Goal: Information Seeking & Learning: Learn about a topic

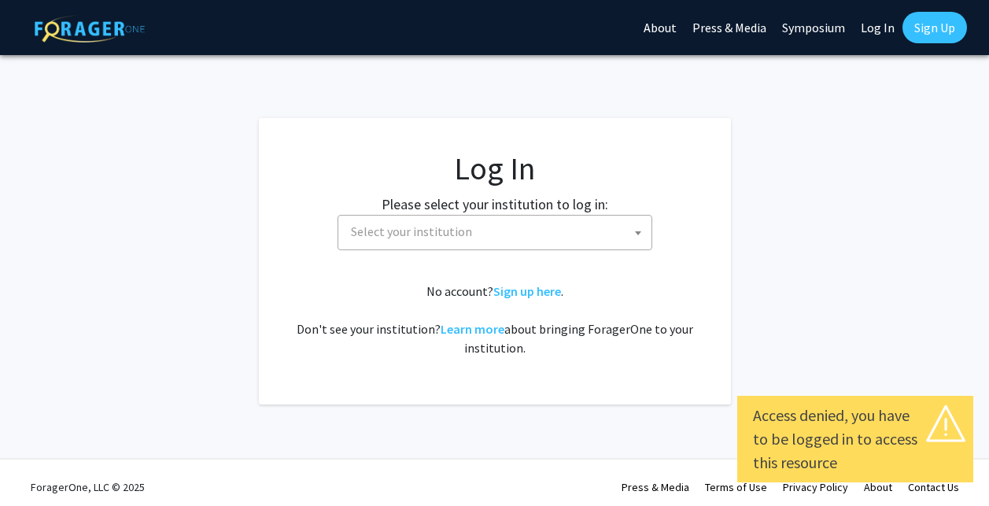
select select
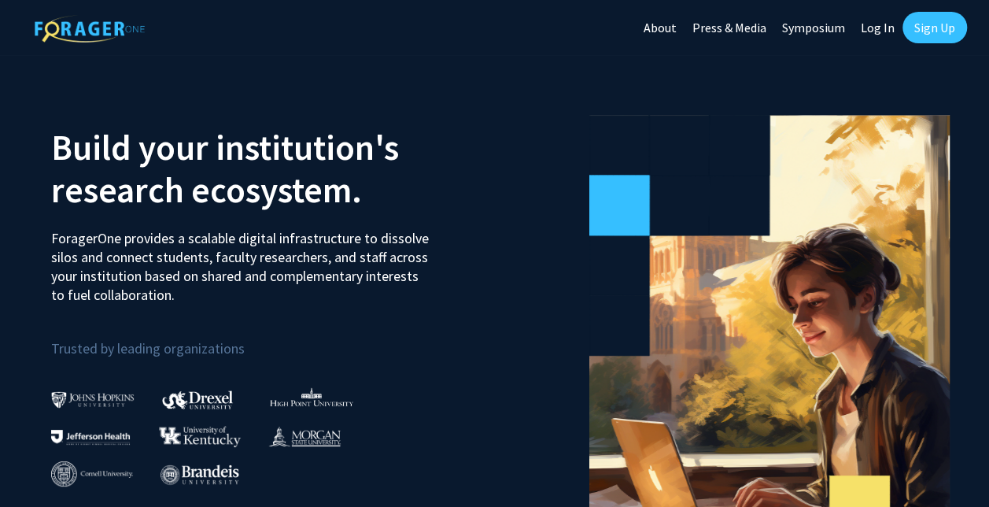
click at [868, 26] on link "Log In" at bounding box center [878, 27] width 50 height 55
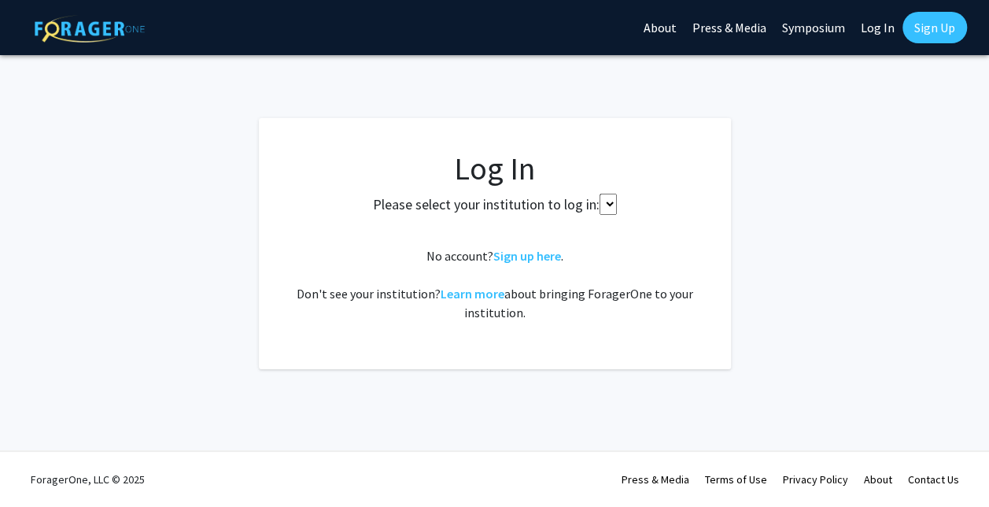
select select
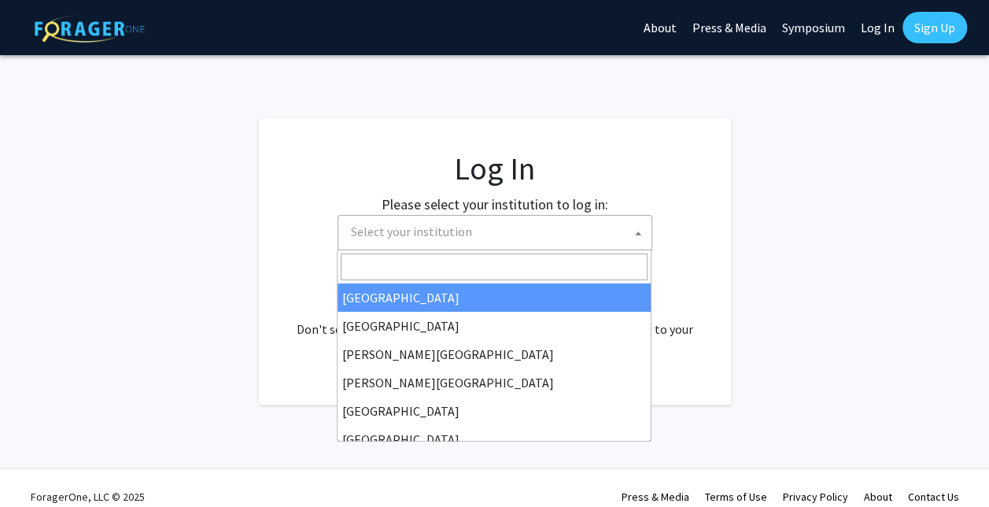
click at [437, 225] on span "Select your institution" at bounding box center [411, 231] width 121 height 16
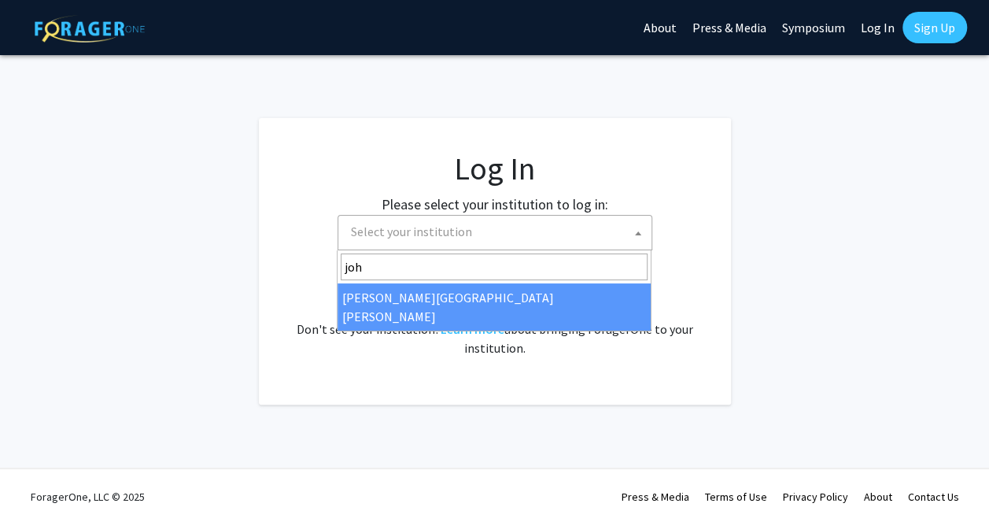
type input "joh"
select select "1"
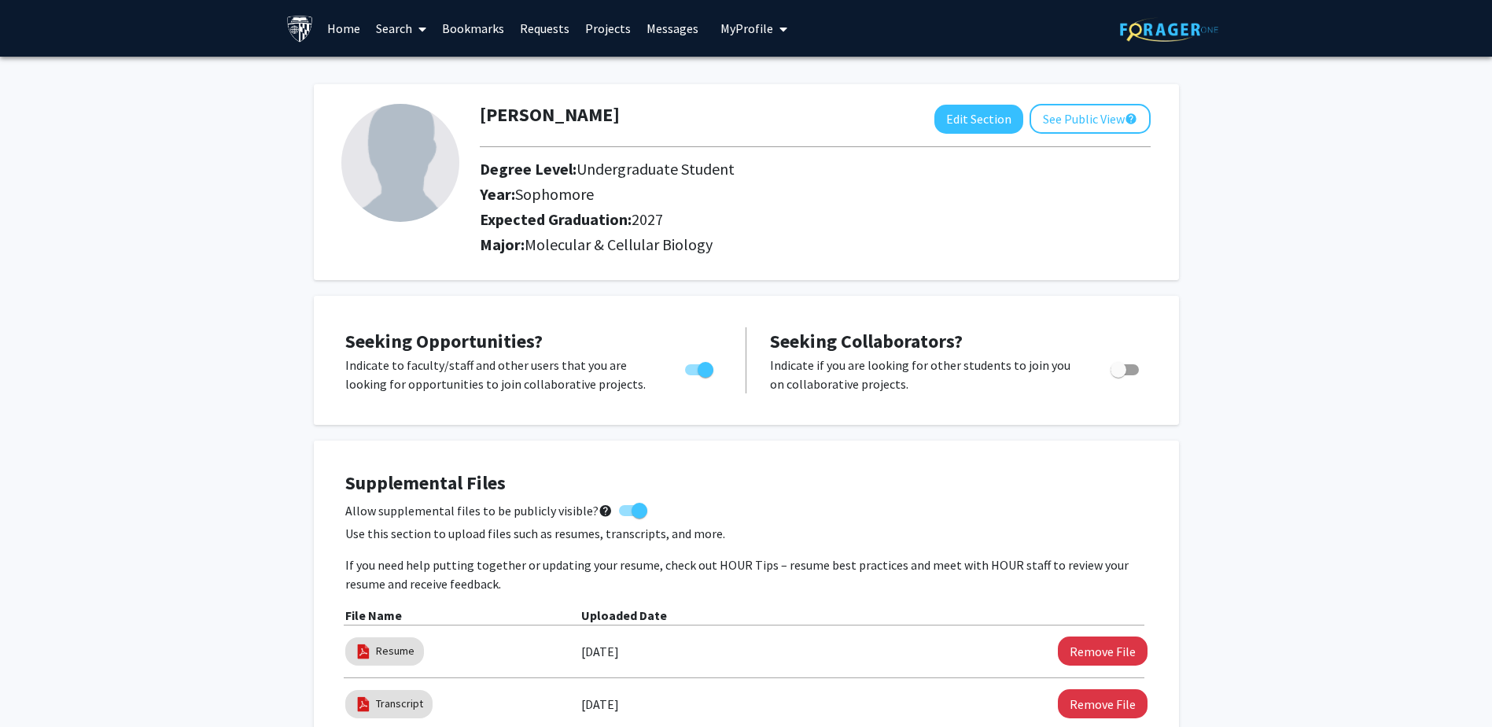
click at [404, 12] on link "Search" at bounding box center [401, 28] width 66 height 55
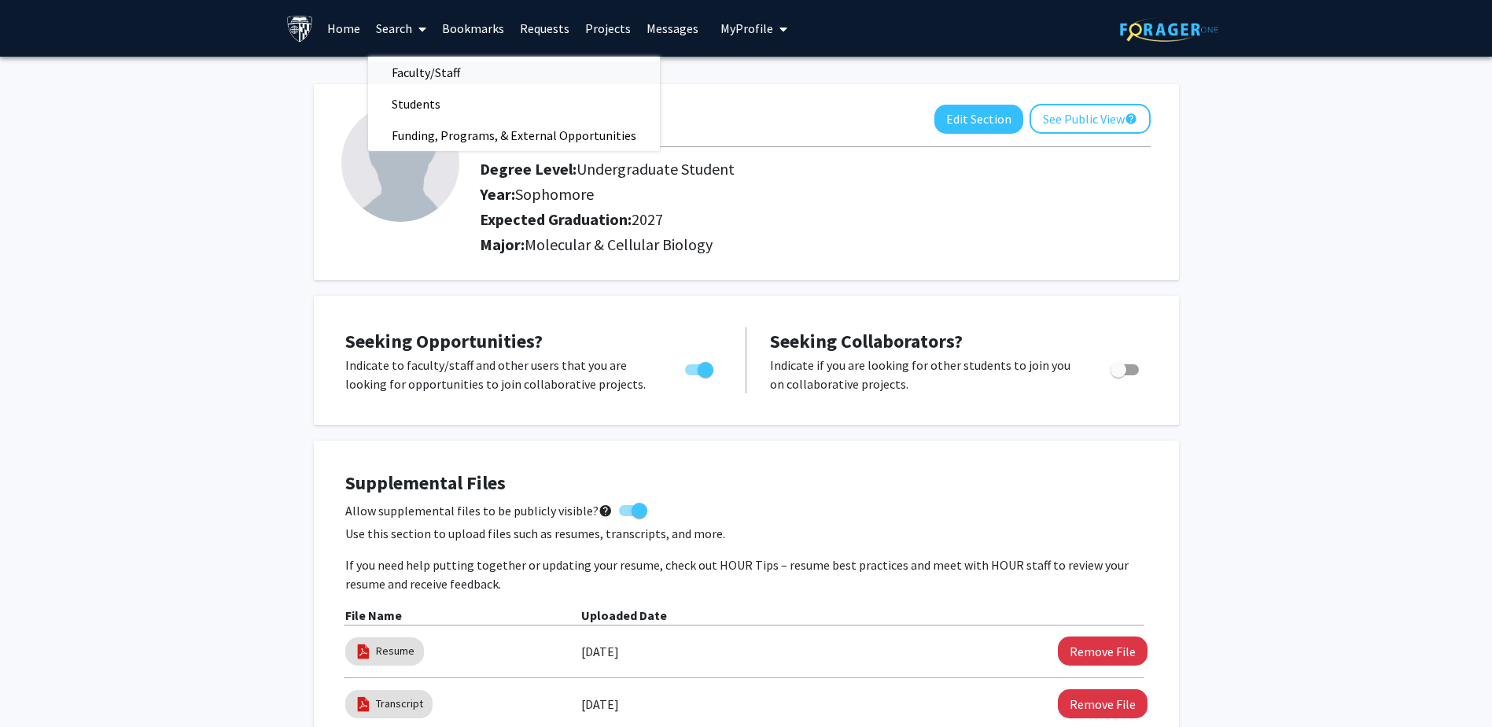
click at [425, 82] on span "Faculty/Staff" at bounding box center [426, 72] width 116 height 31
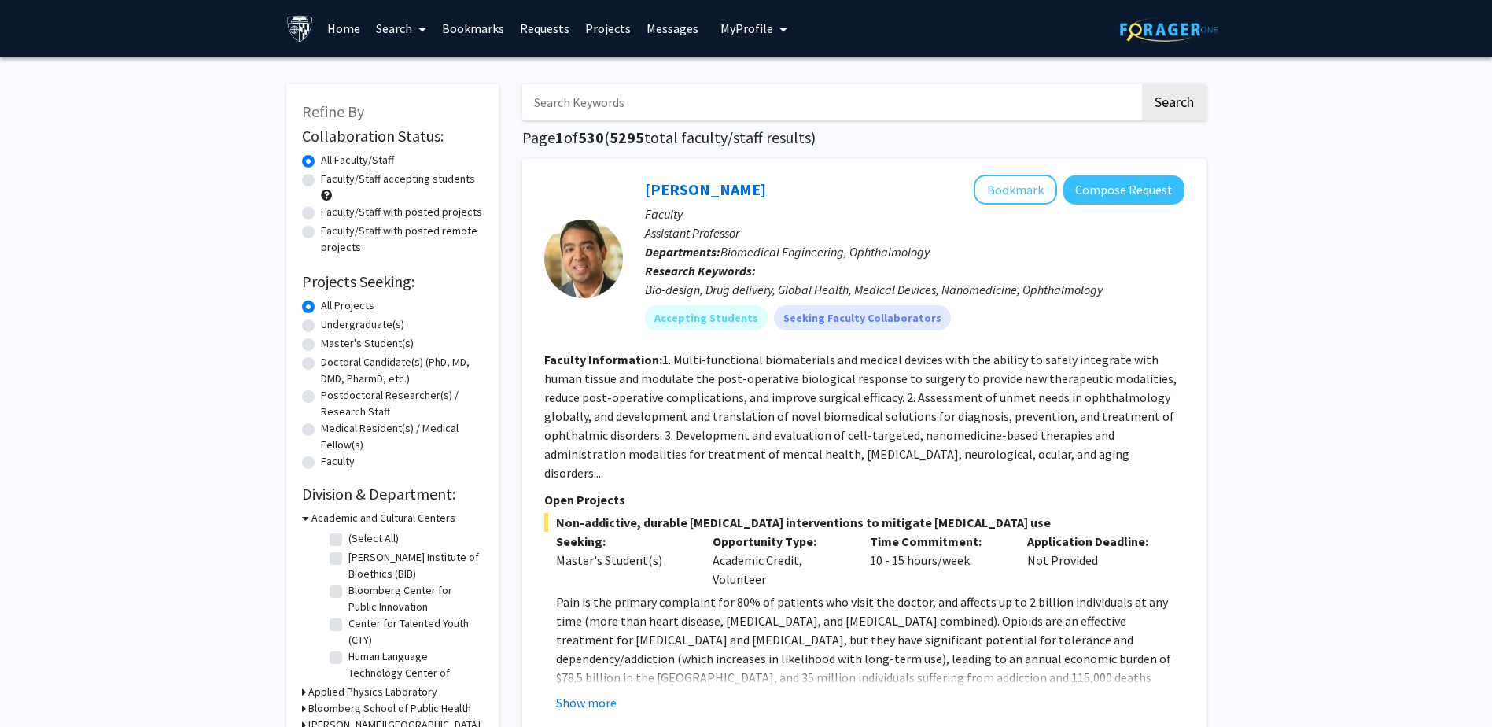
click at [749, 25] on span "My Profile" at bounding box center [746, 28] width 53 height 16
click at [779, 87] on span "View Profile" at bounding box center [818, 90] width 95 height 17
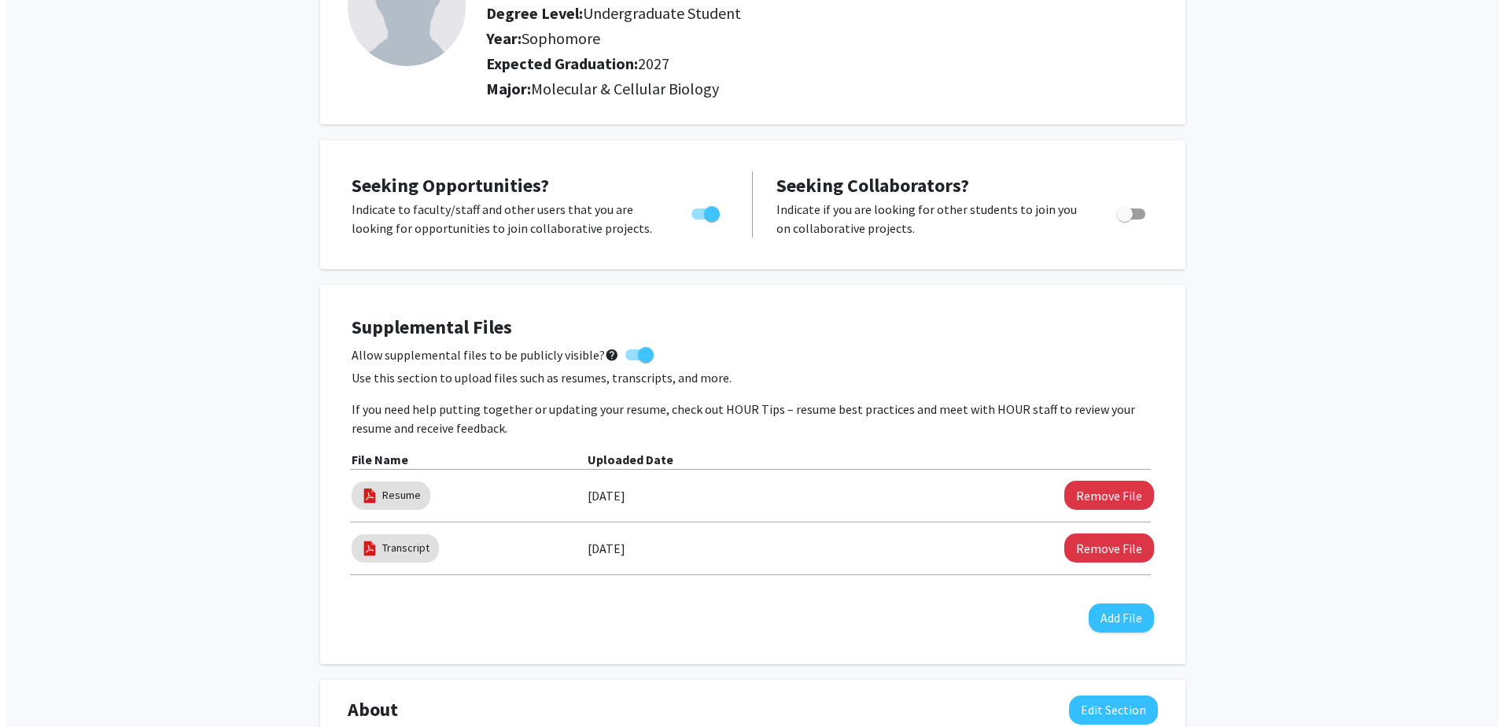
scroll to position [157, 0]
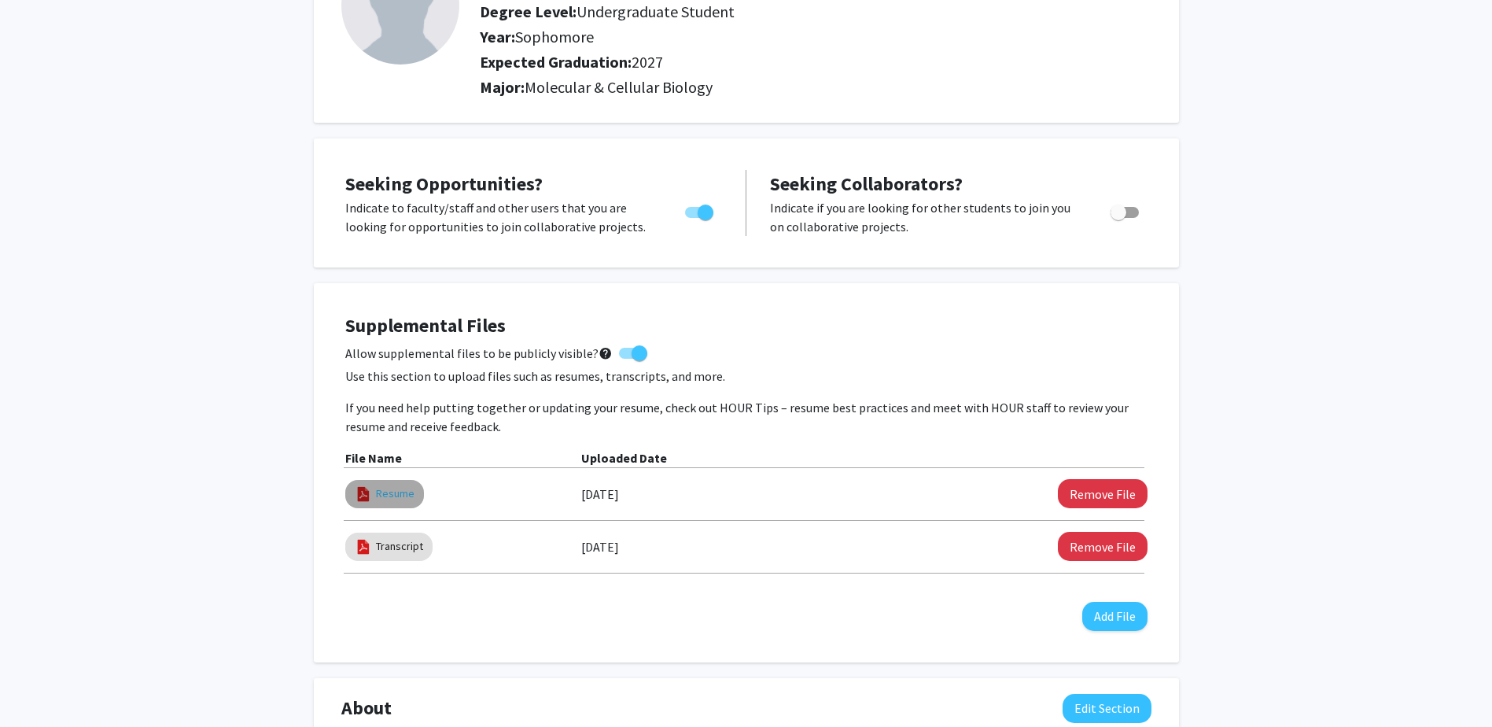
click at [385, 493] on link "Resume" at bounding box center [395, 493] width 39 height 17
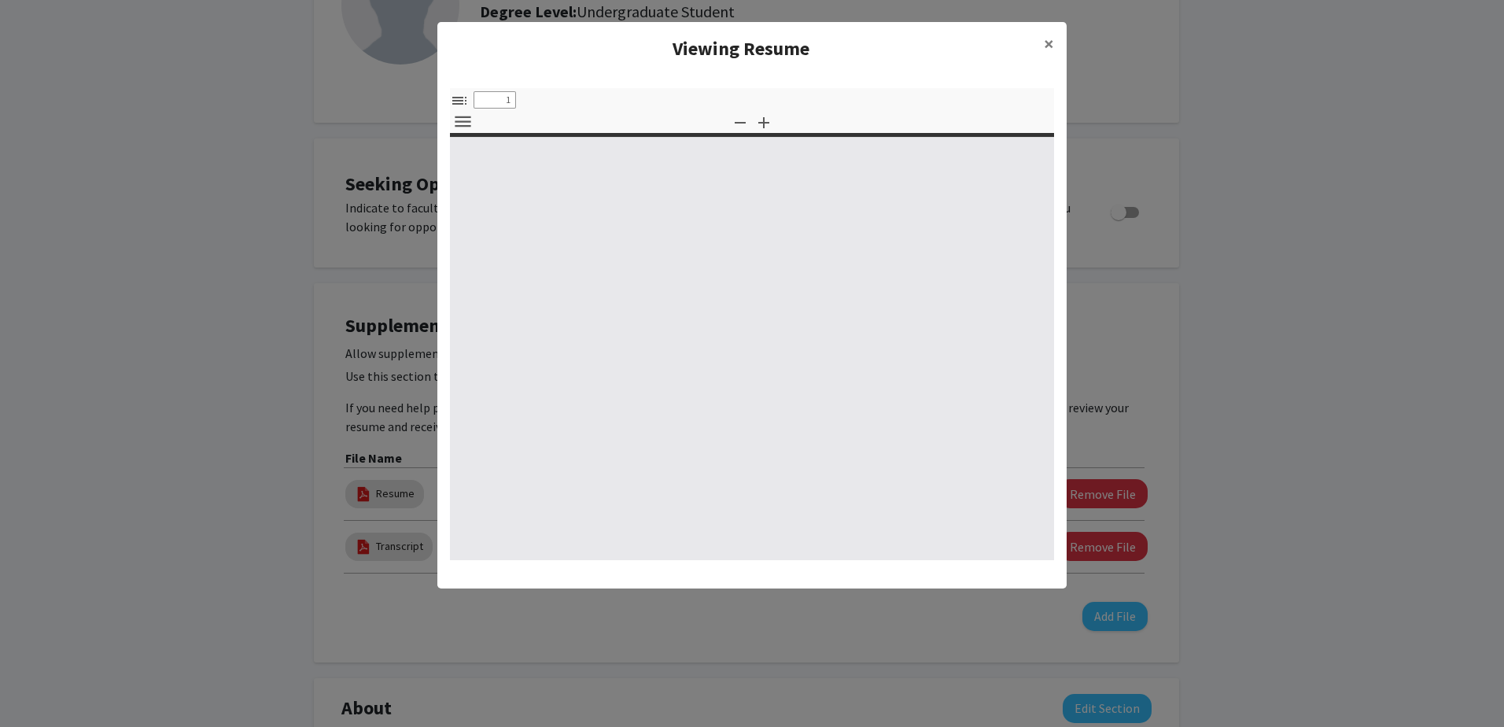
select select "custom"
type input "0"
select select "custom"
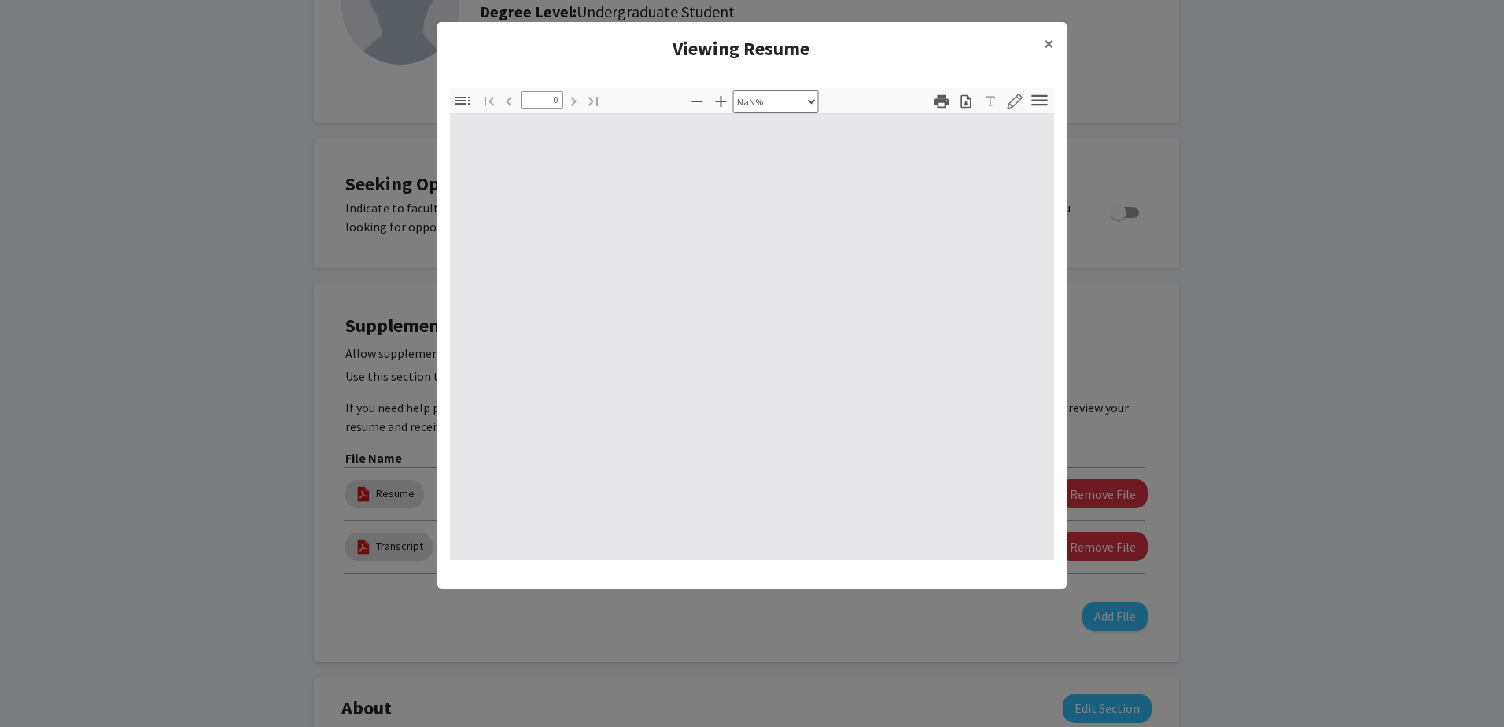
type input "1"
select select "auto"
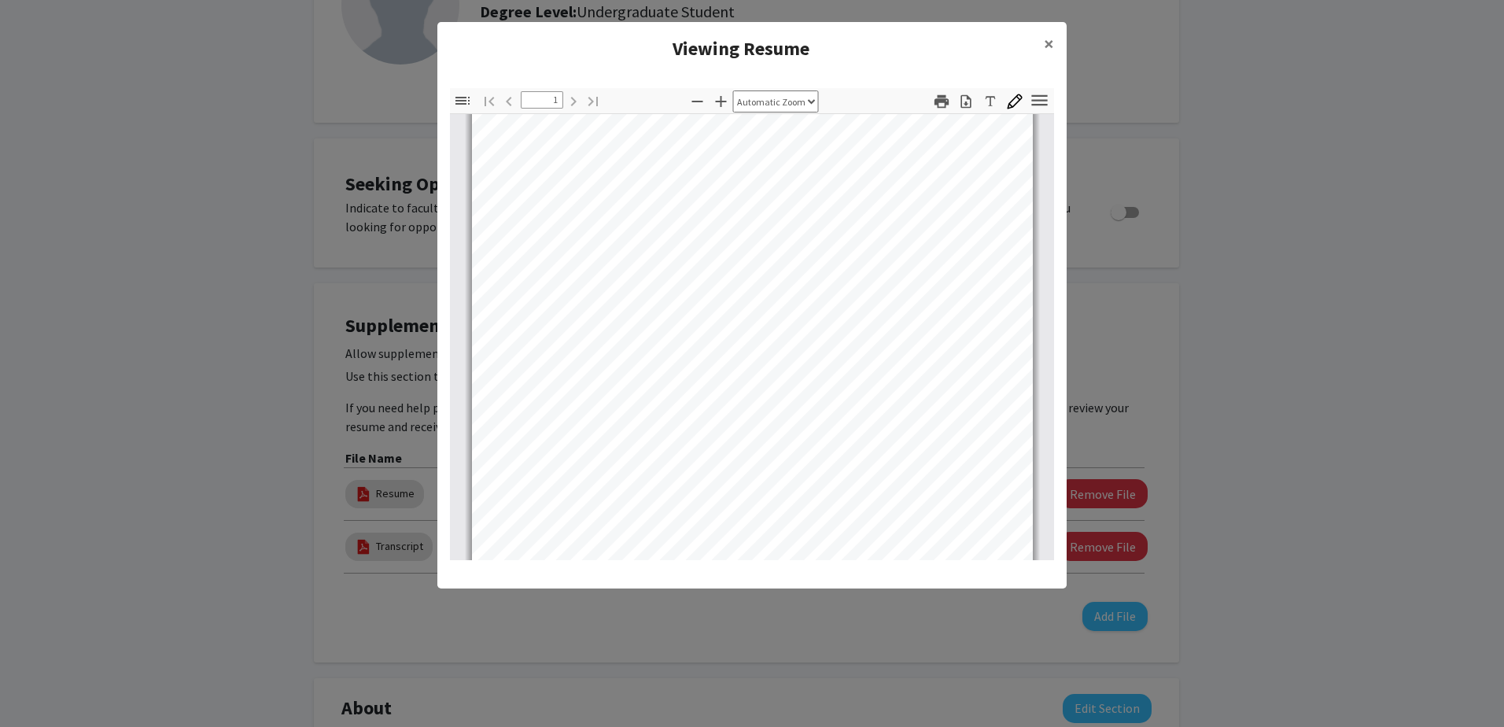
scroll to position [295, 0]
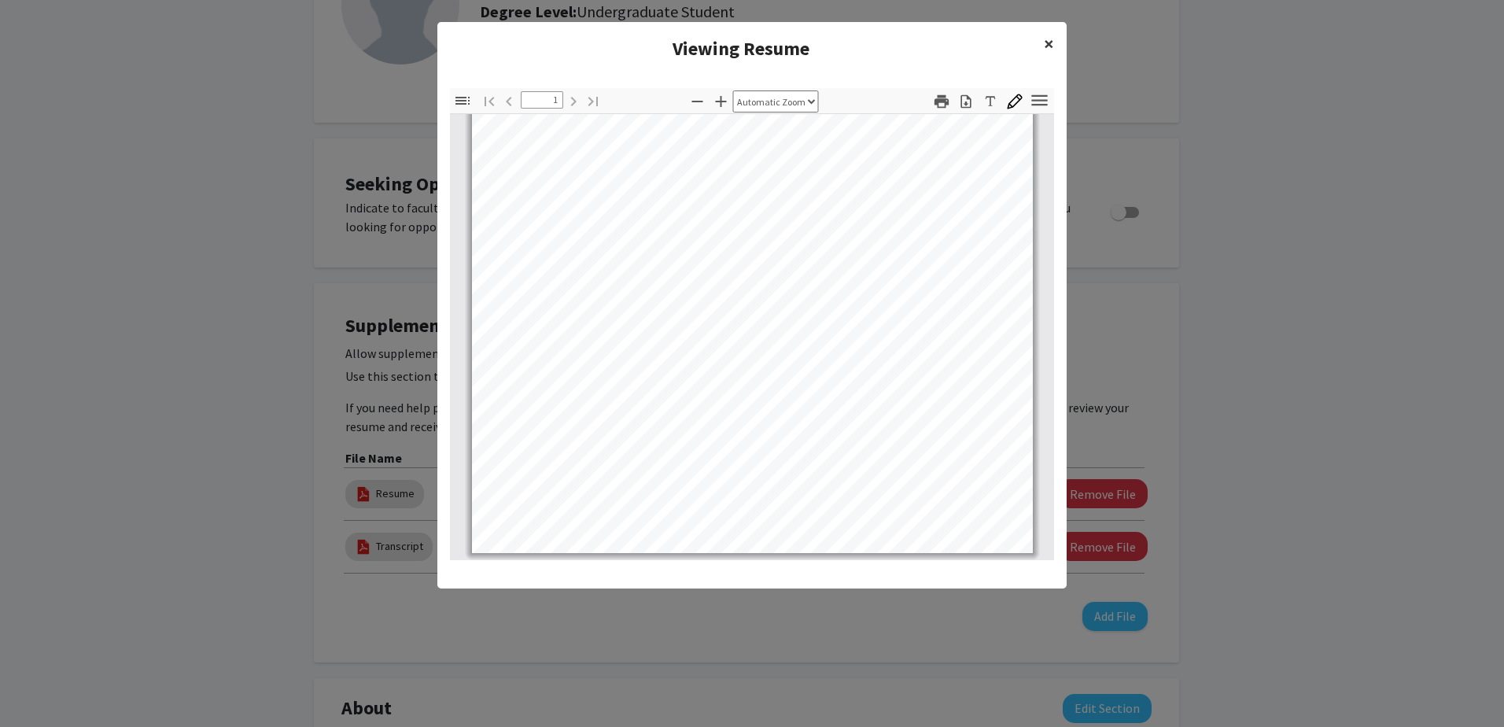
click at [1000, 41] on button "×" at bounding box center [1048, 44] width 35 height 44
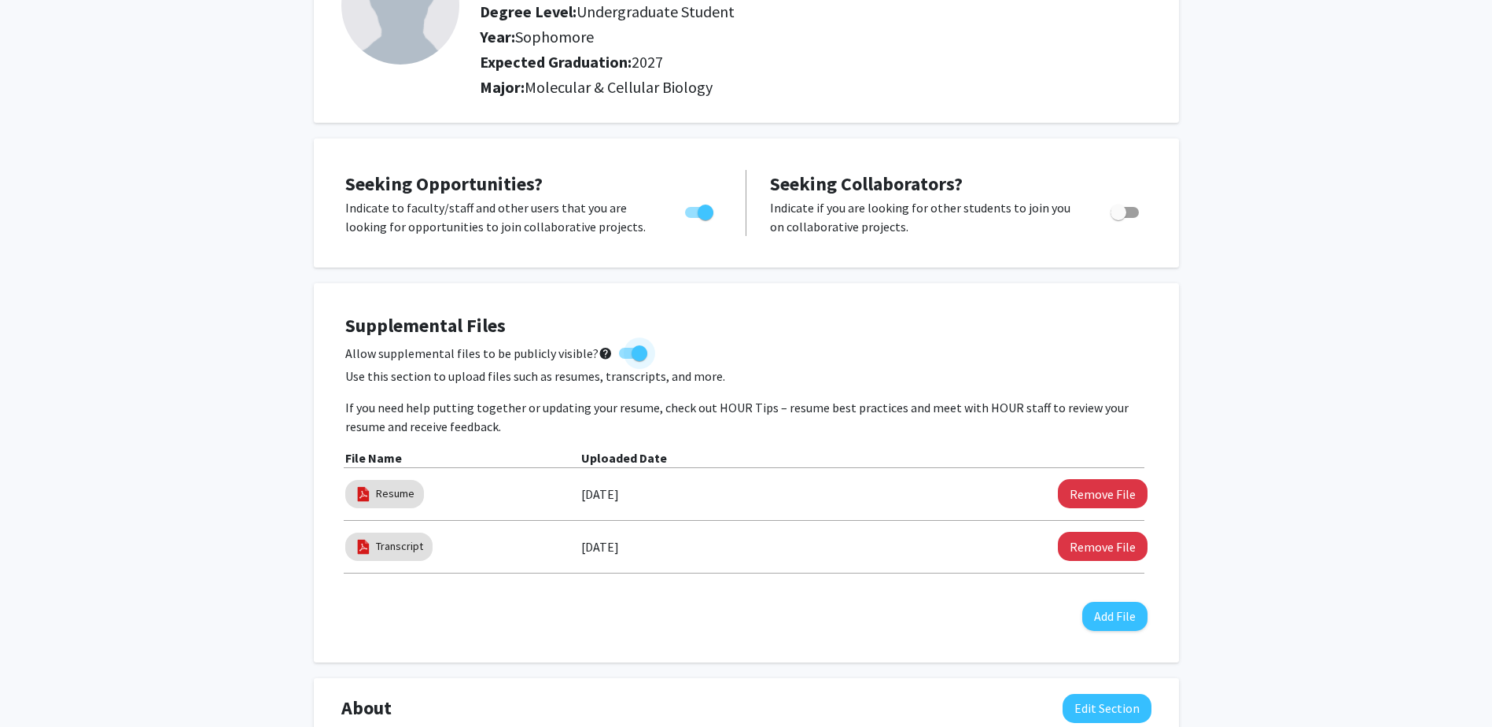
click at [620, 355] on span at bounding box center [633, 353] width 28 height 11
click at [626, 359] on input "Allow supplemental files to be publicly visible? help" at bounding box center [626, 359] width 1 height 1
checkbox input "false"
click at [376, 506] on link "Transcript" at bounding box center [399, 546] width 47 height 17
select select "custom"
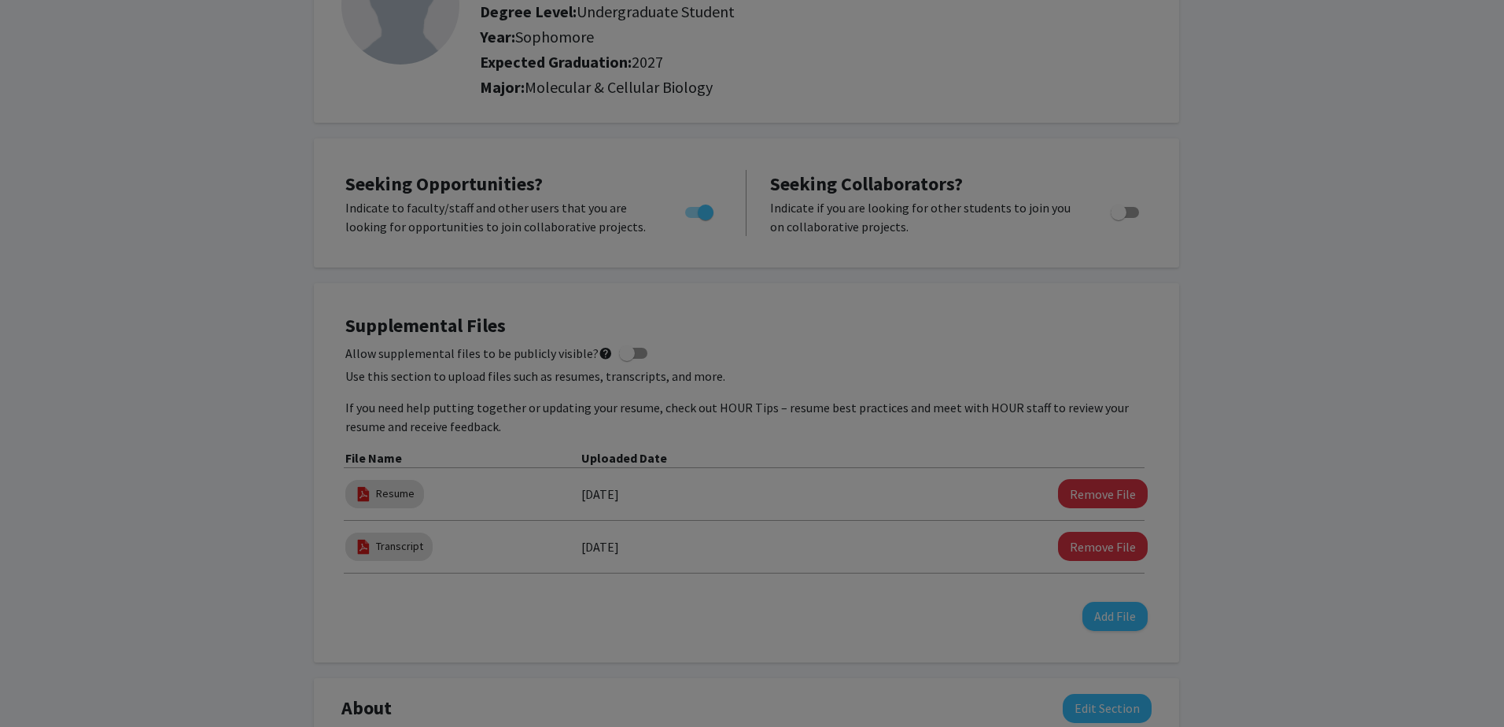
type input "0"
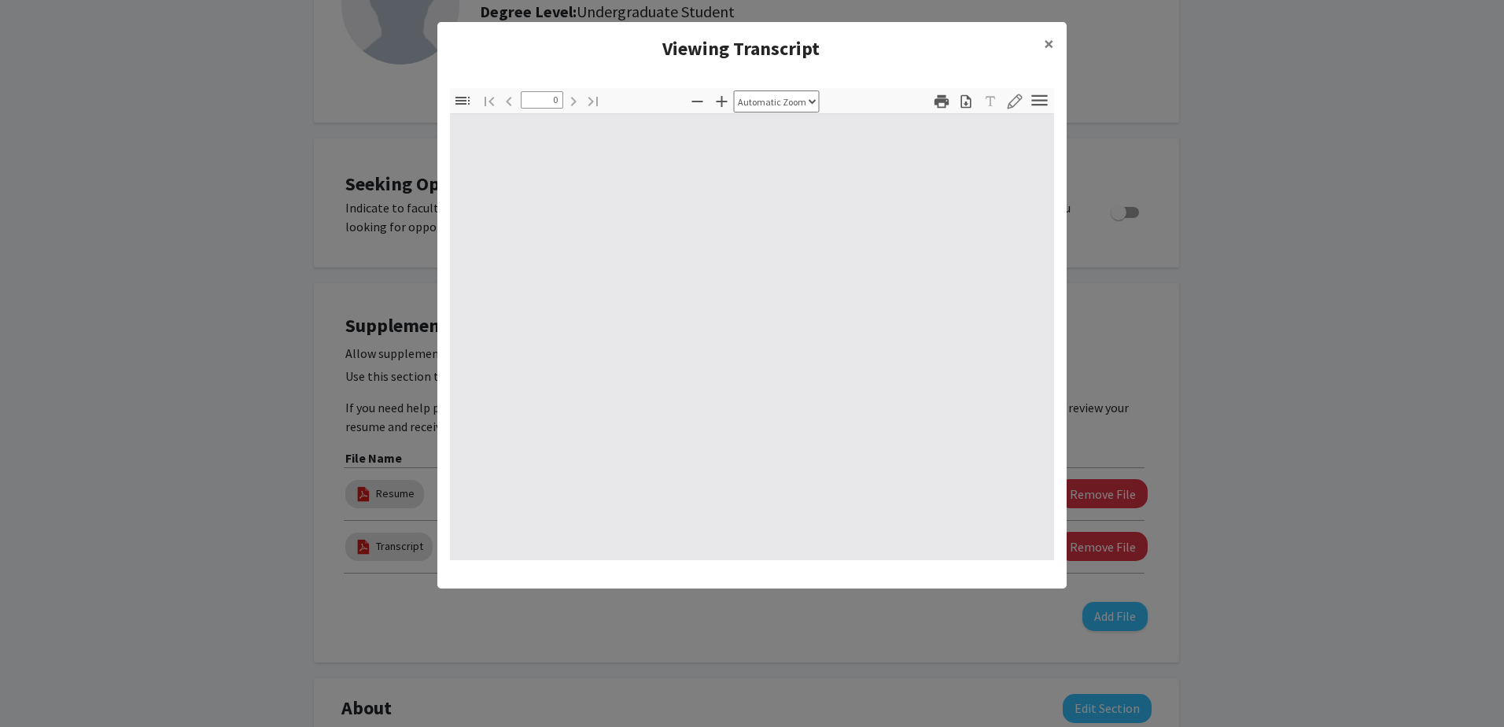
select select "custom"
type input "1"
select select "auto"
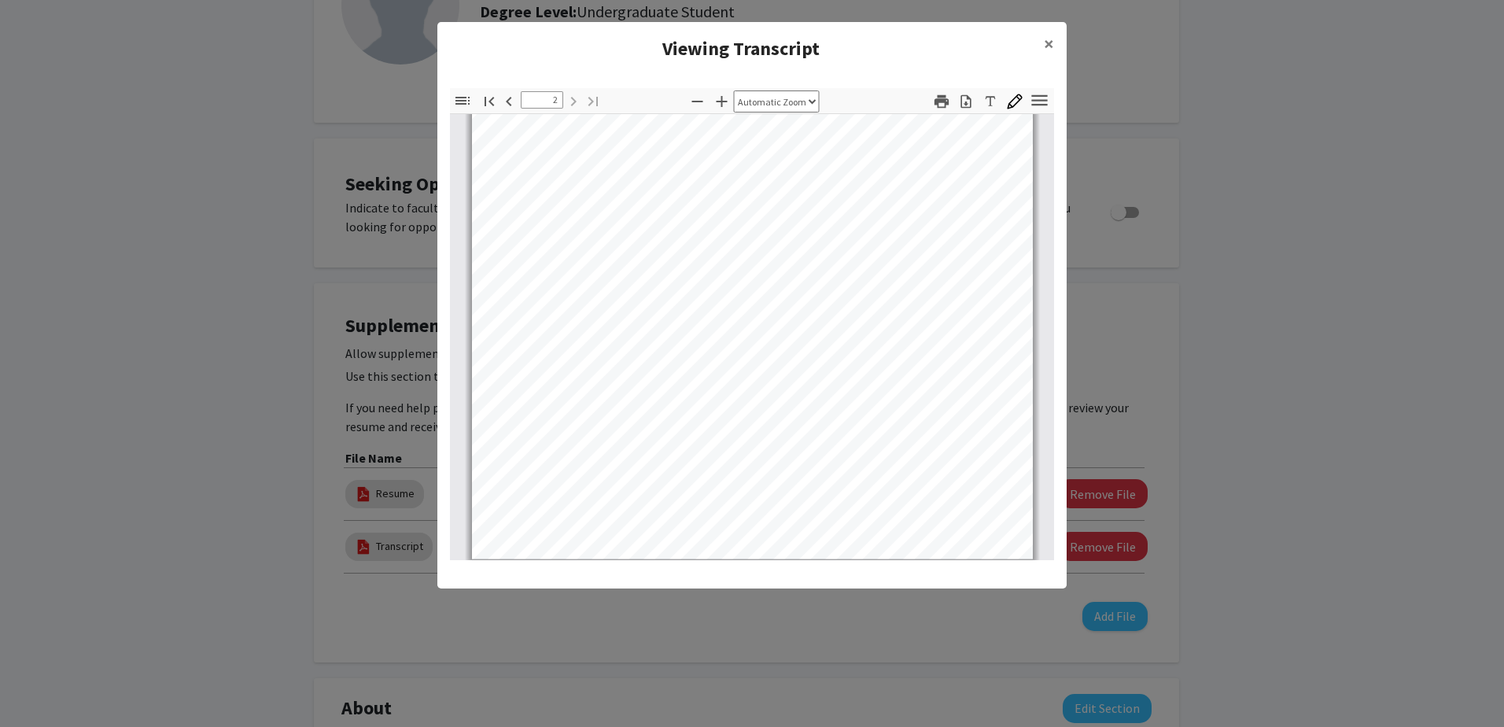
scroll to position [1029, 0]
type input "1"
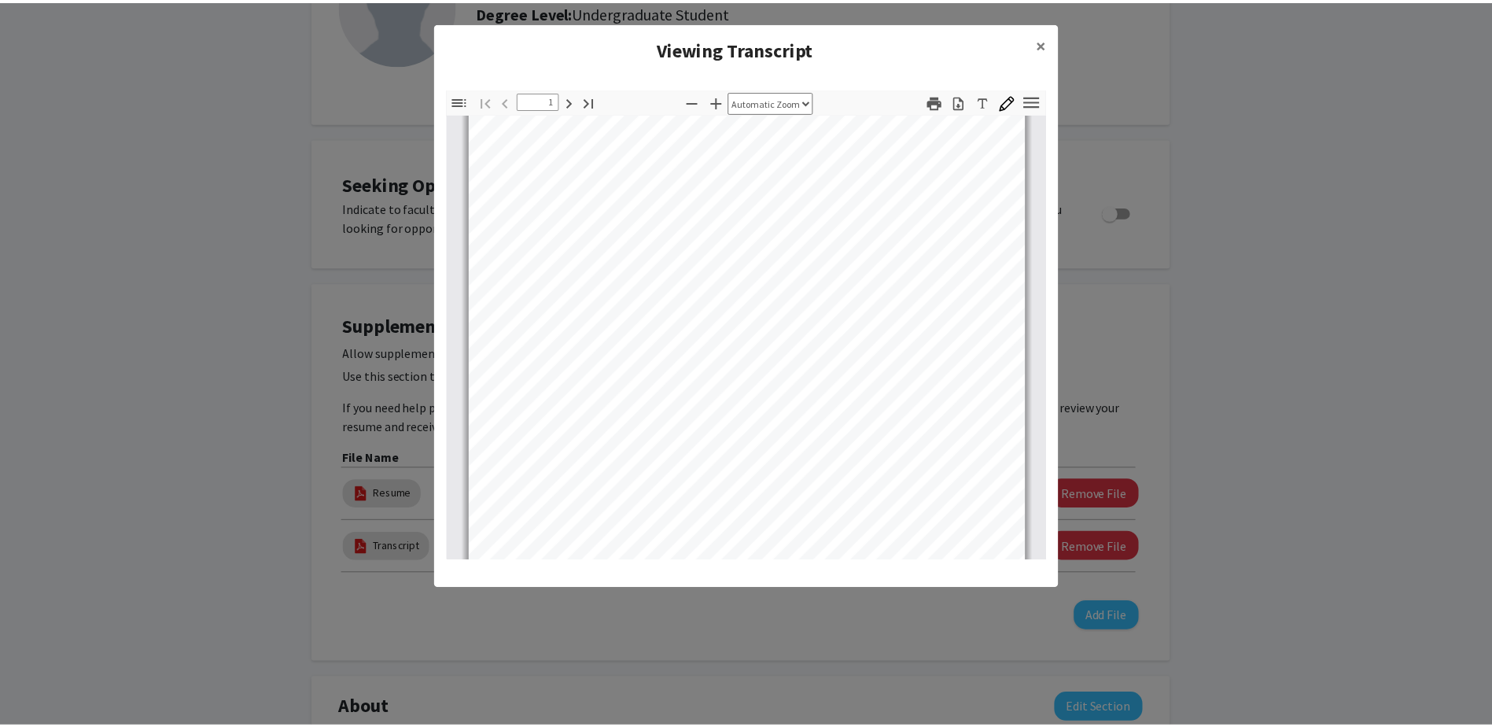
scroll to position [85, 0]
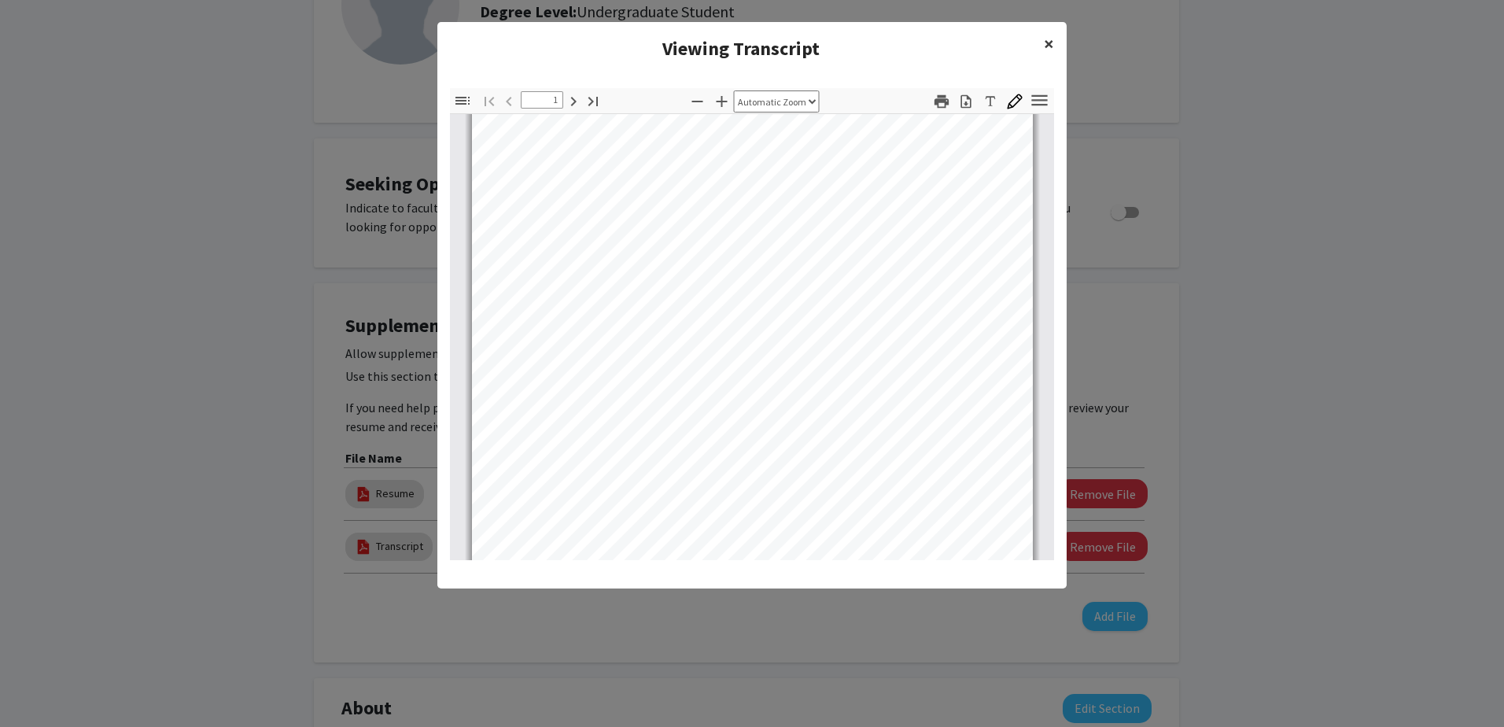
click at [1000, 42] on span "×" at bounding box center [1049, 43] width 10 height 24
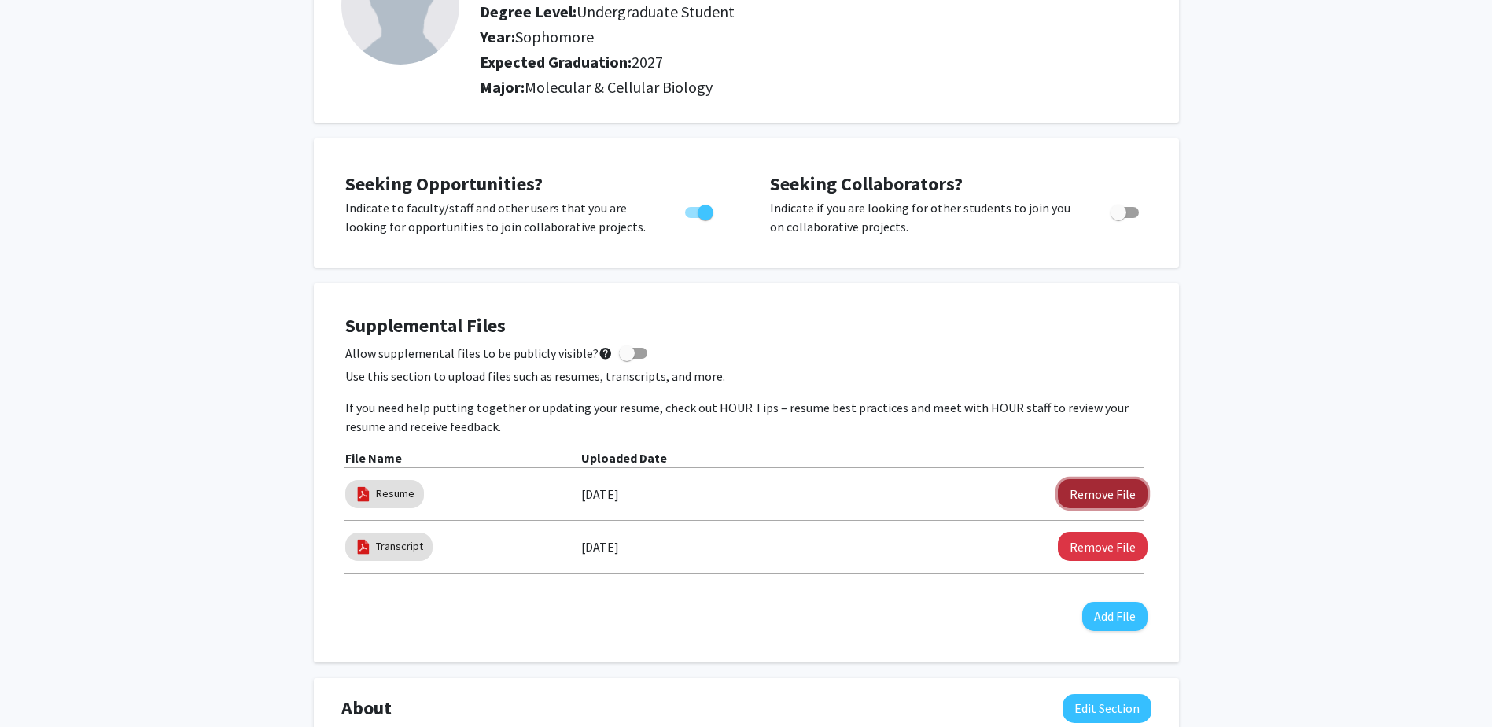
click at [1000, 489] on button "Remove File" at bounding box center [1103, 493] width 90 height 29
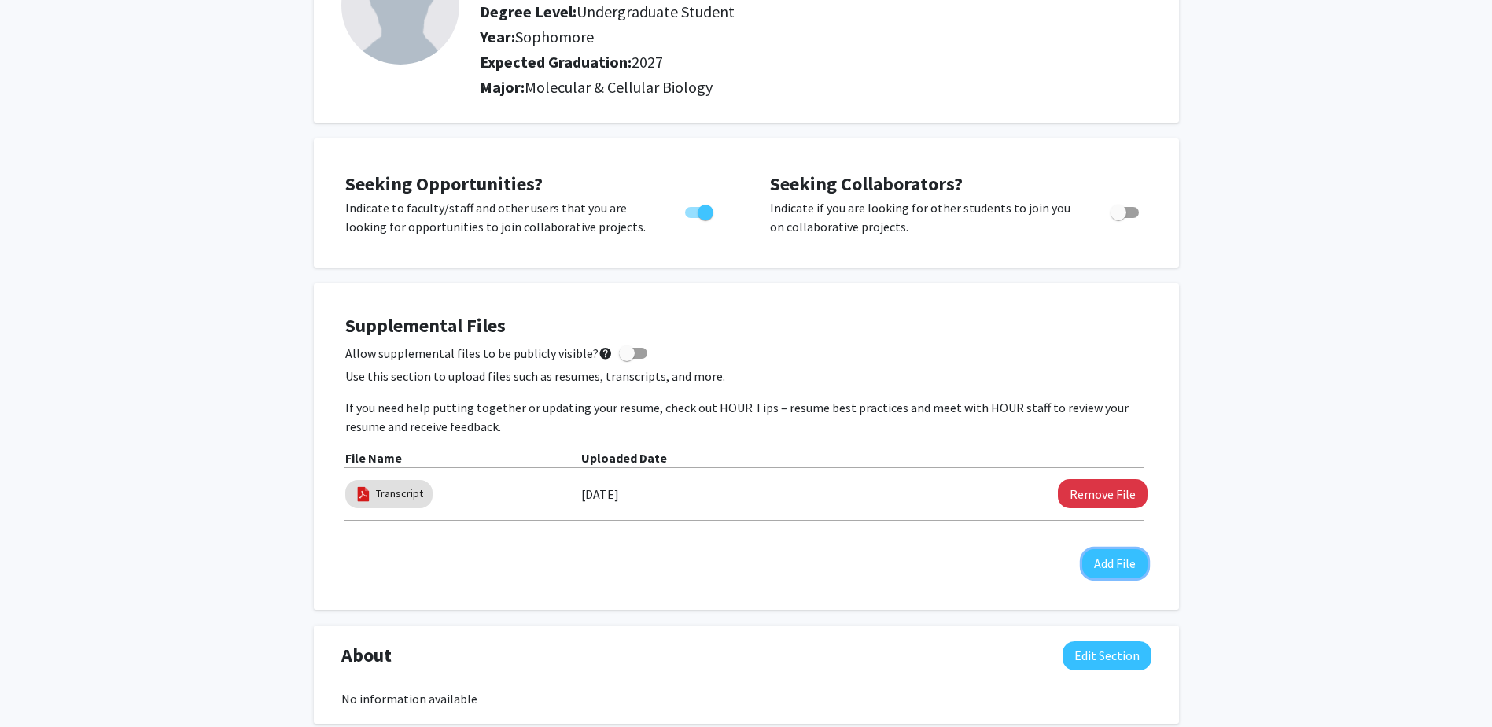
drag, startPoint x: 1111, startPoint y: 558, endPoint x: 1226, endPoint y: 418, distance: 181.6
click at [1000, 406] on div "[PERSON_NAME] Edit Section See Public View help Degree Level: Undergraduate Stu…" at bounding box center [746, 720] width 1492 height 1643
click at [1000, 506] on button "Remove File" at bounding box center [1103, 493] width 90 height 29
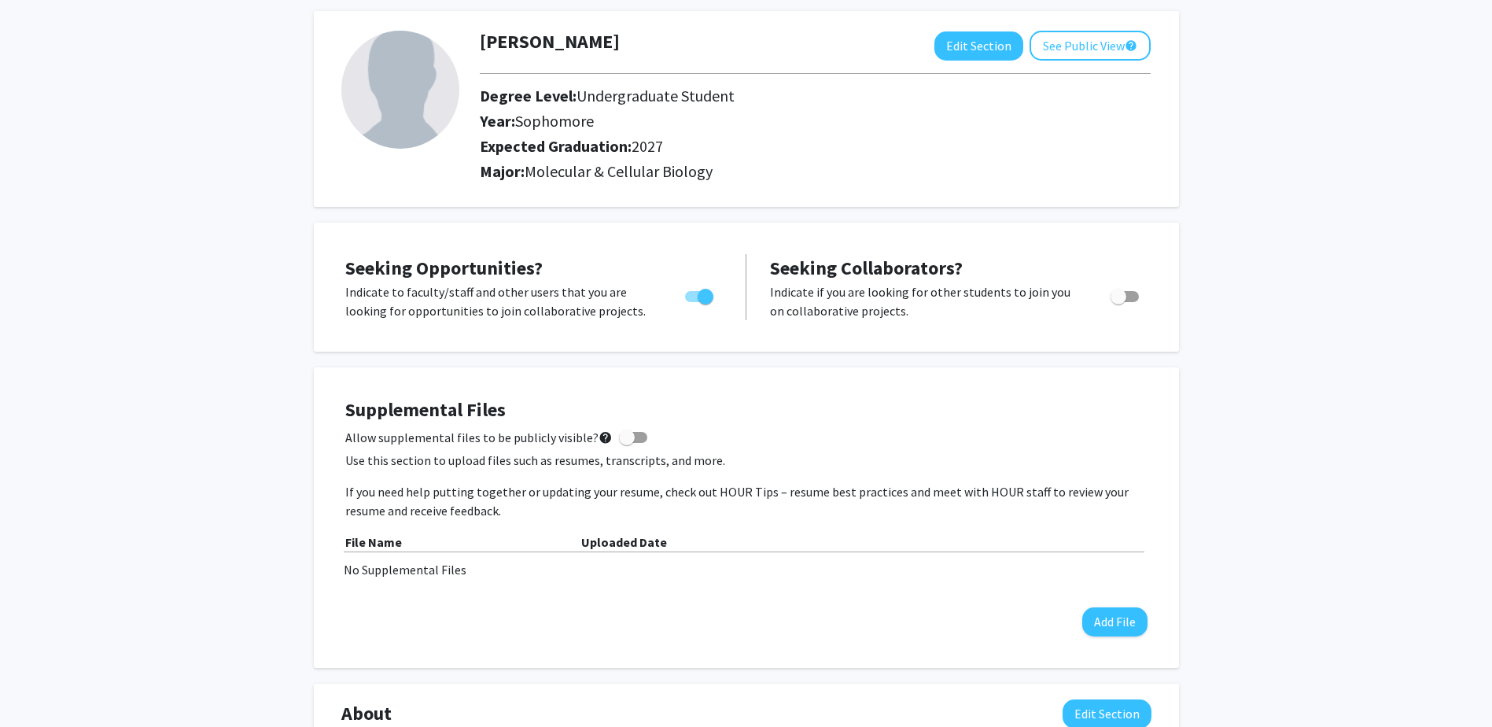
scroll to position [0, 0]
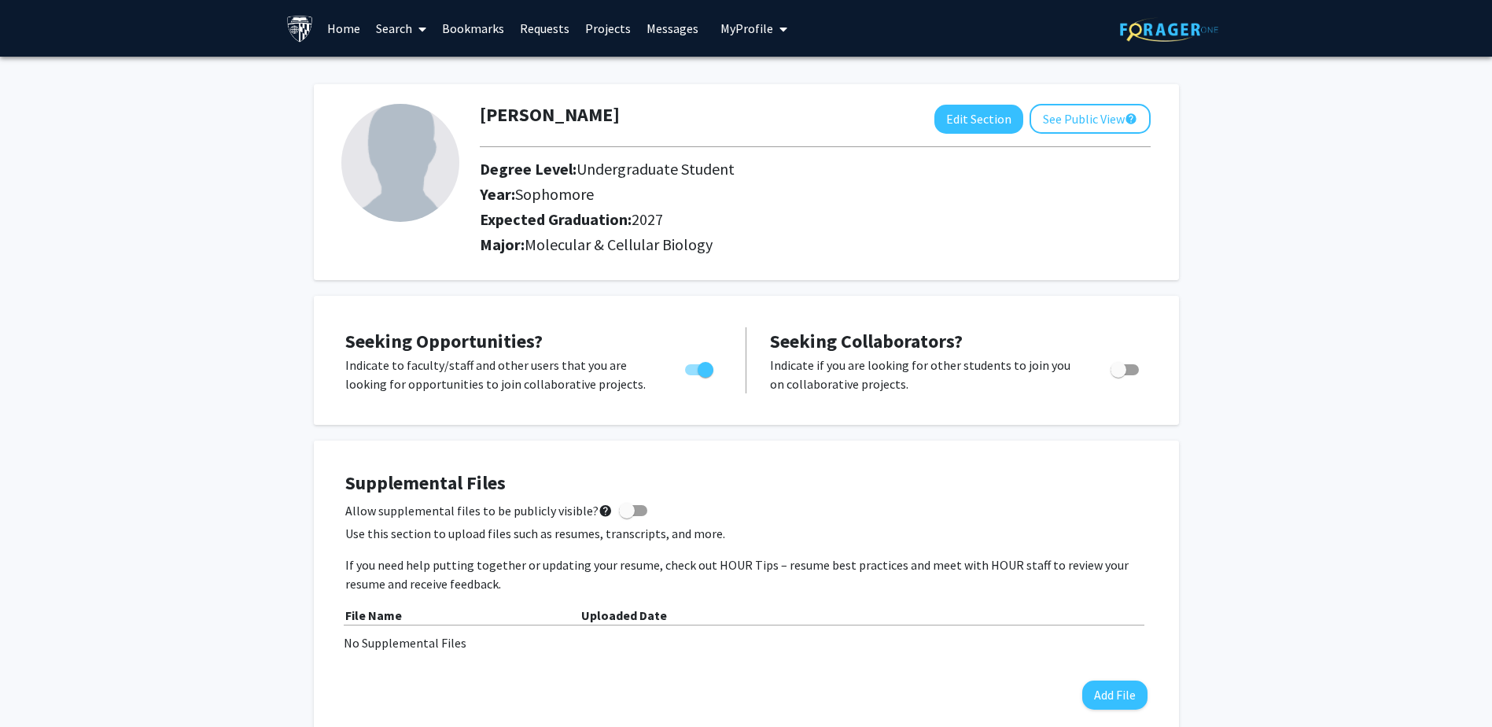
click at [411, 28] on link "Search" at bounding box center [401, 28] width 66 height 55
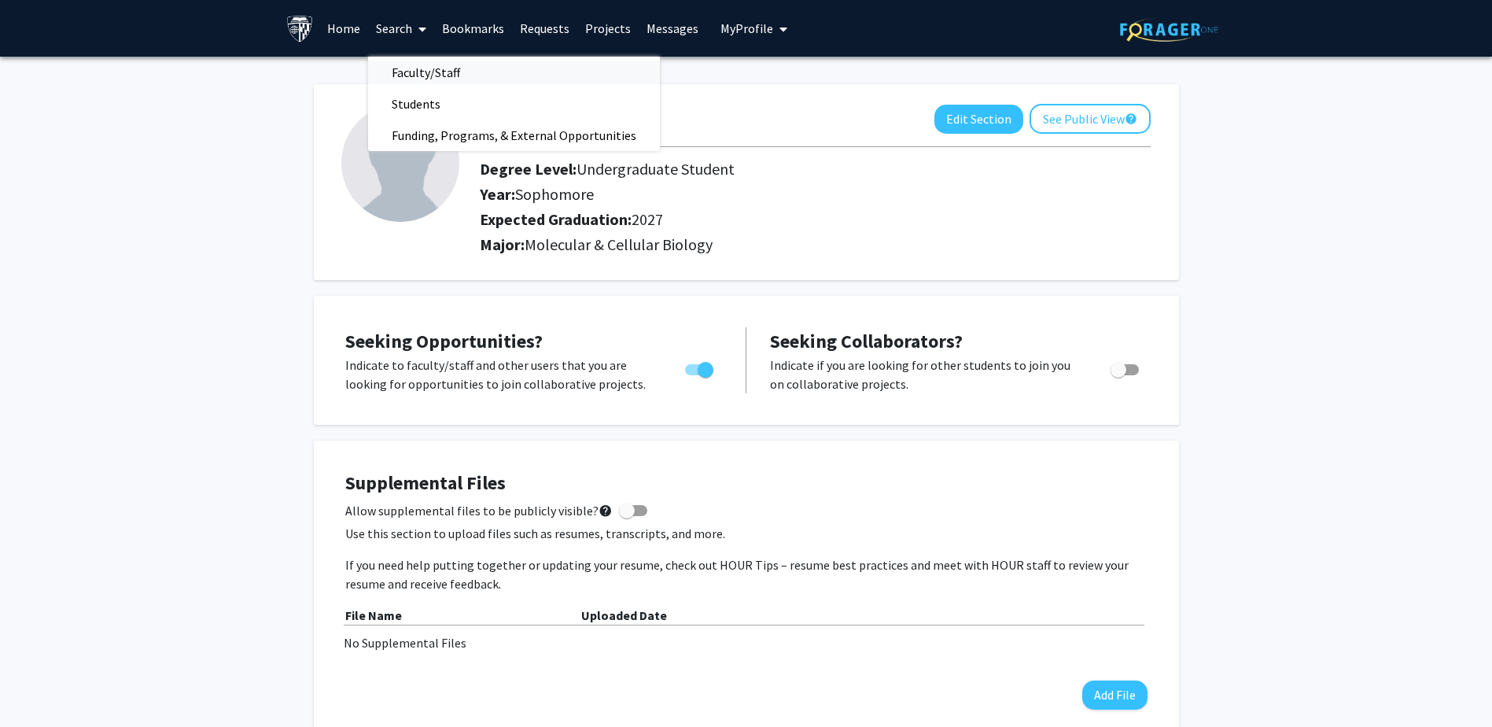
click at [419, 84] on span "Faculty/Staff" at bounding box center [426, 72] width 116 height 31
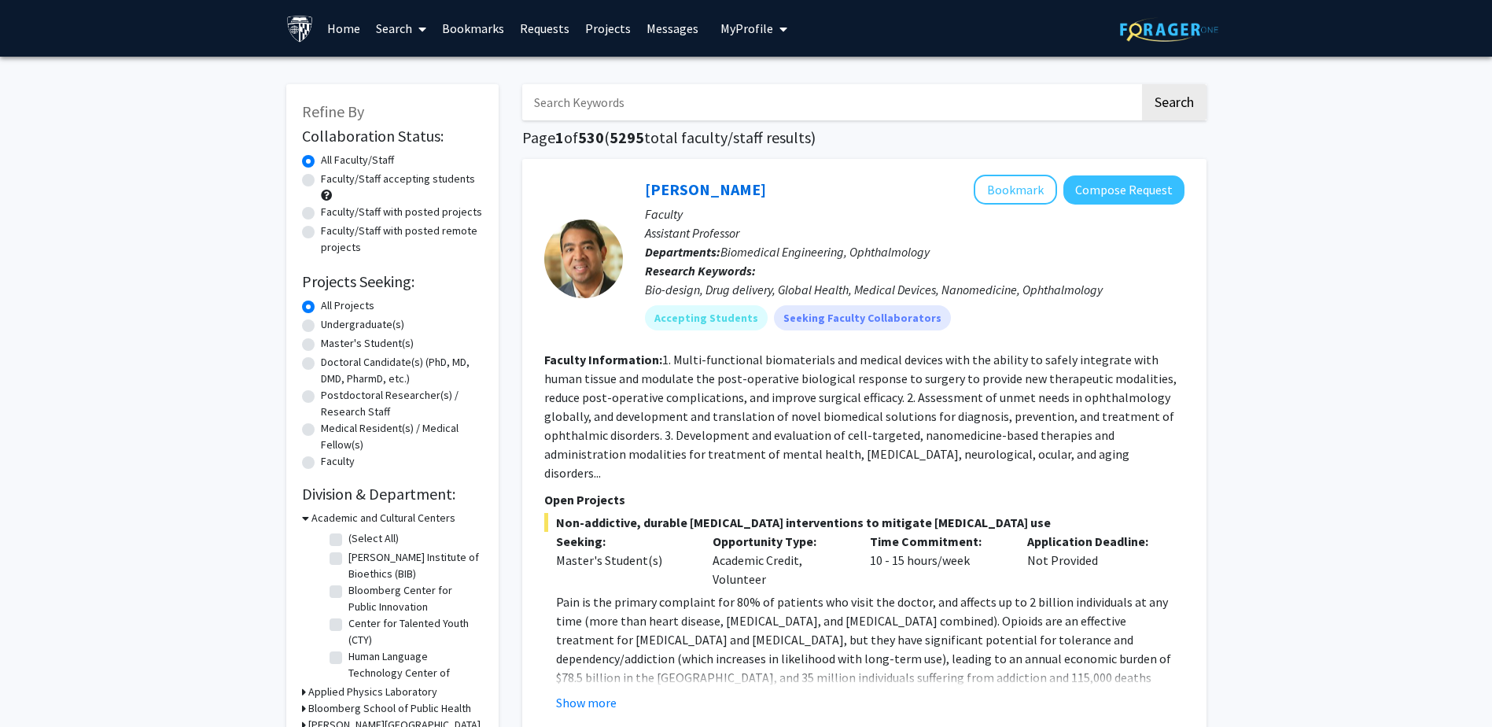
click at [624, 92] on input "Search Keywords" at bounding box center [830, 102] width 617 height 36
type input "c"
type input "lab"
click at [1000, 84] on button "Search" at bounding box center [1174, 102] width 64 height 36
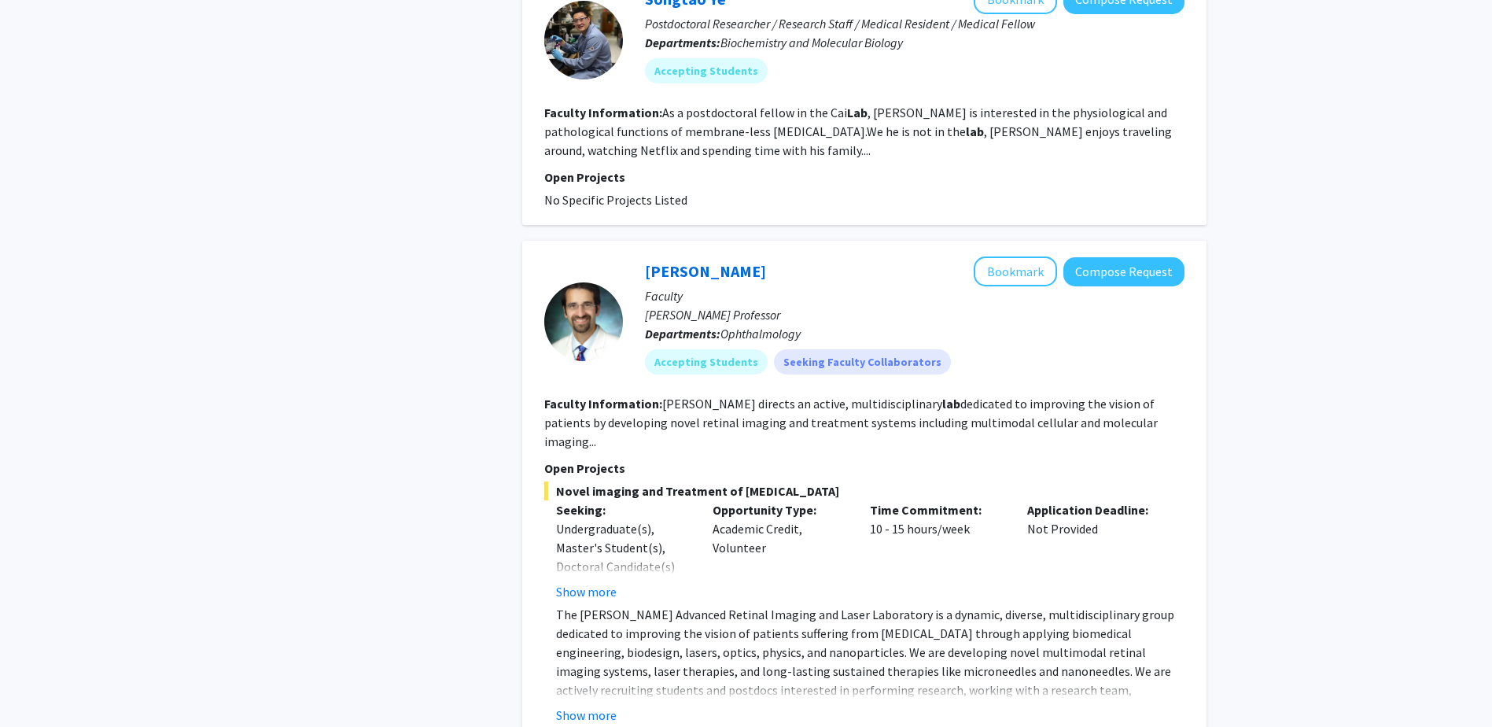
scroll to position [3933, 0]
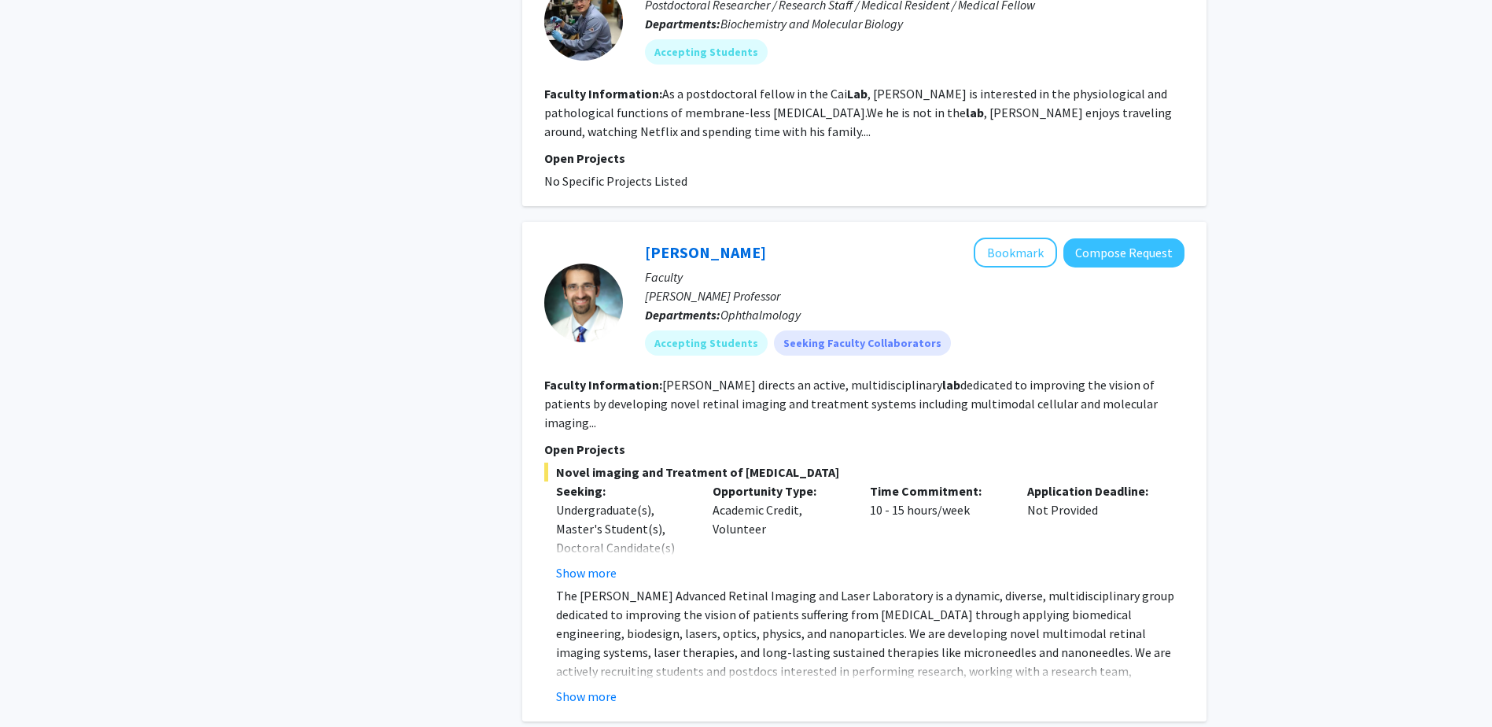
drag, startPoint x: 812, startPoint y: 694, endPoint x: 816, endPoint y: 687, distance: 8.1
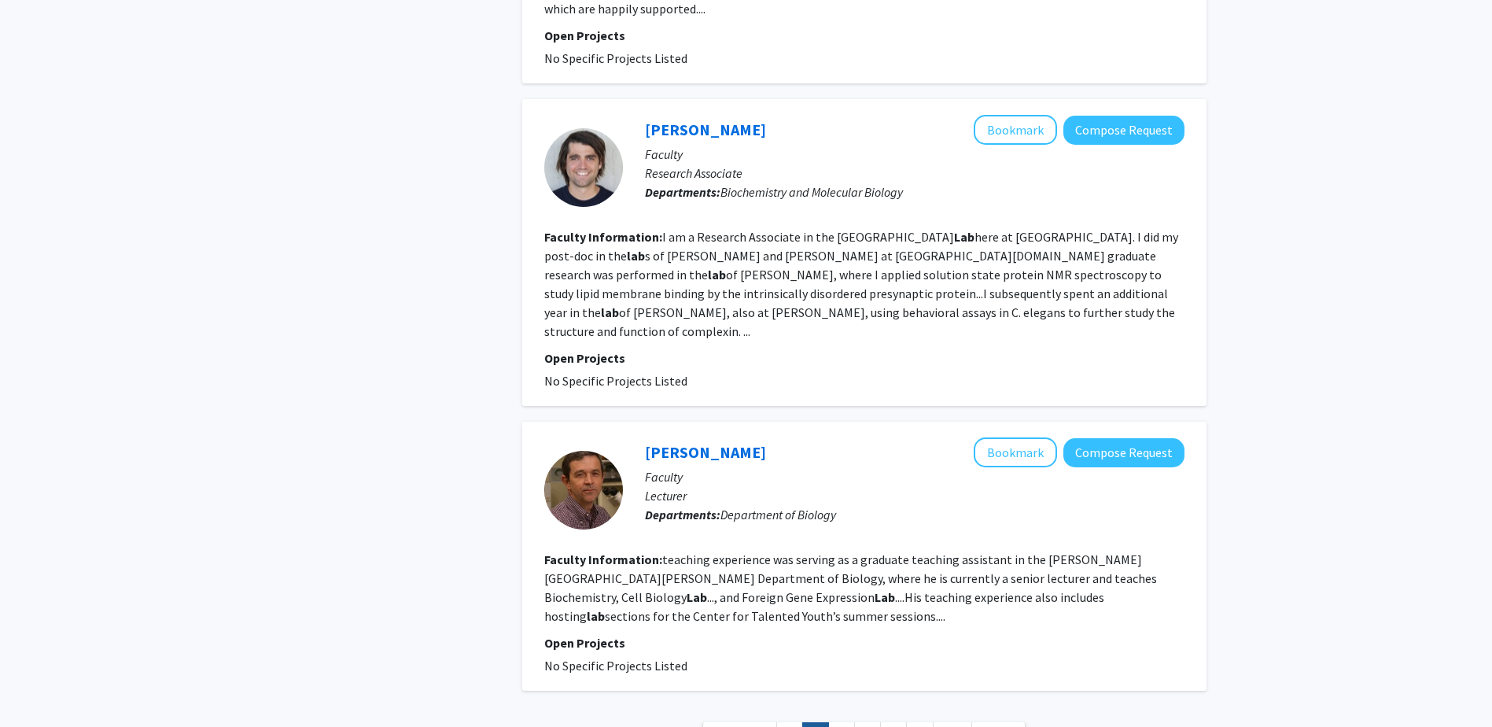
scroll to position [2721, 0]
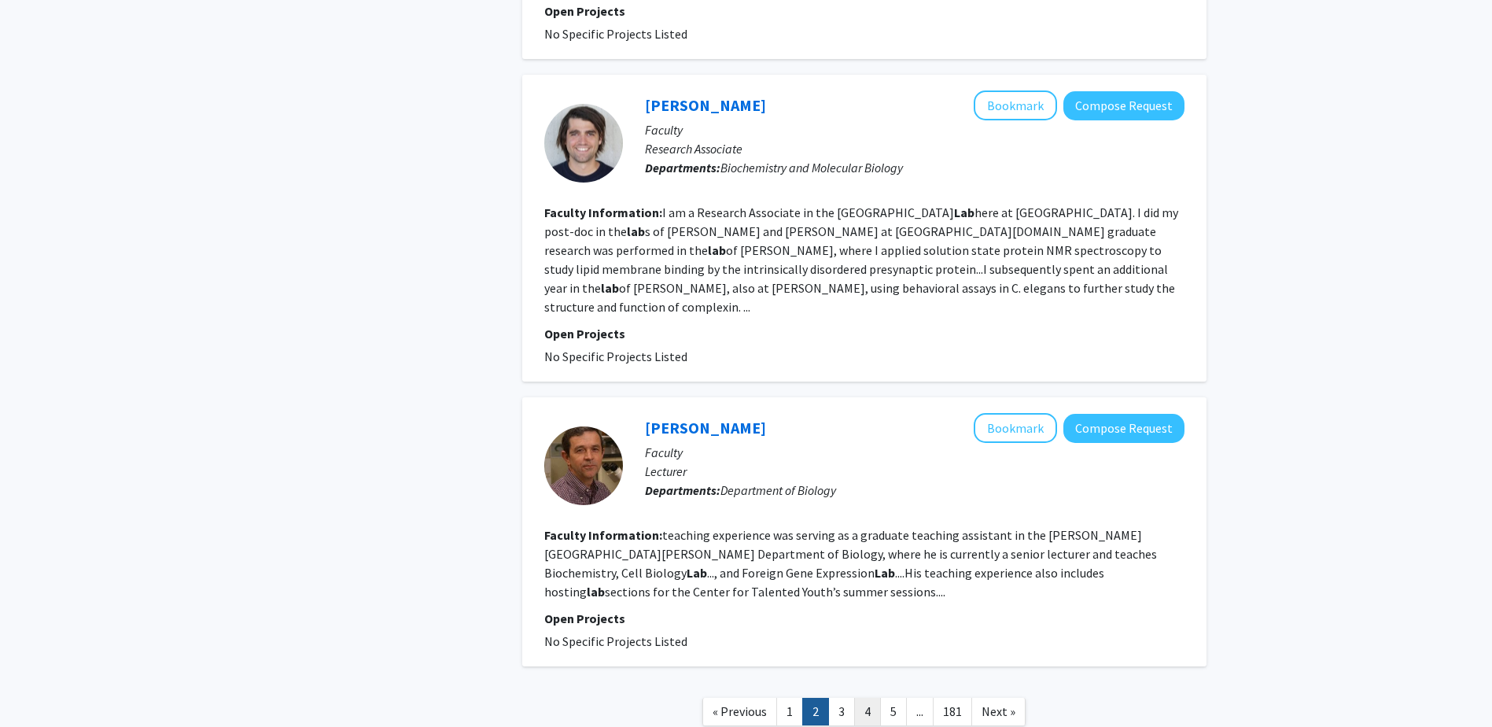
click at [861, 506] on link "4" at bounding box center [867, 712] width 27 height 28
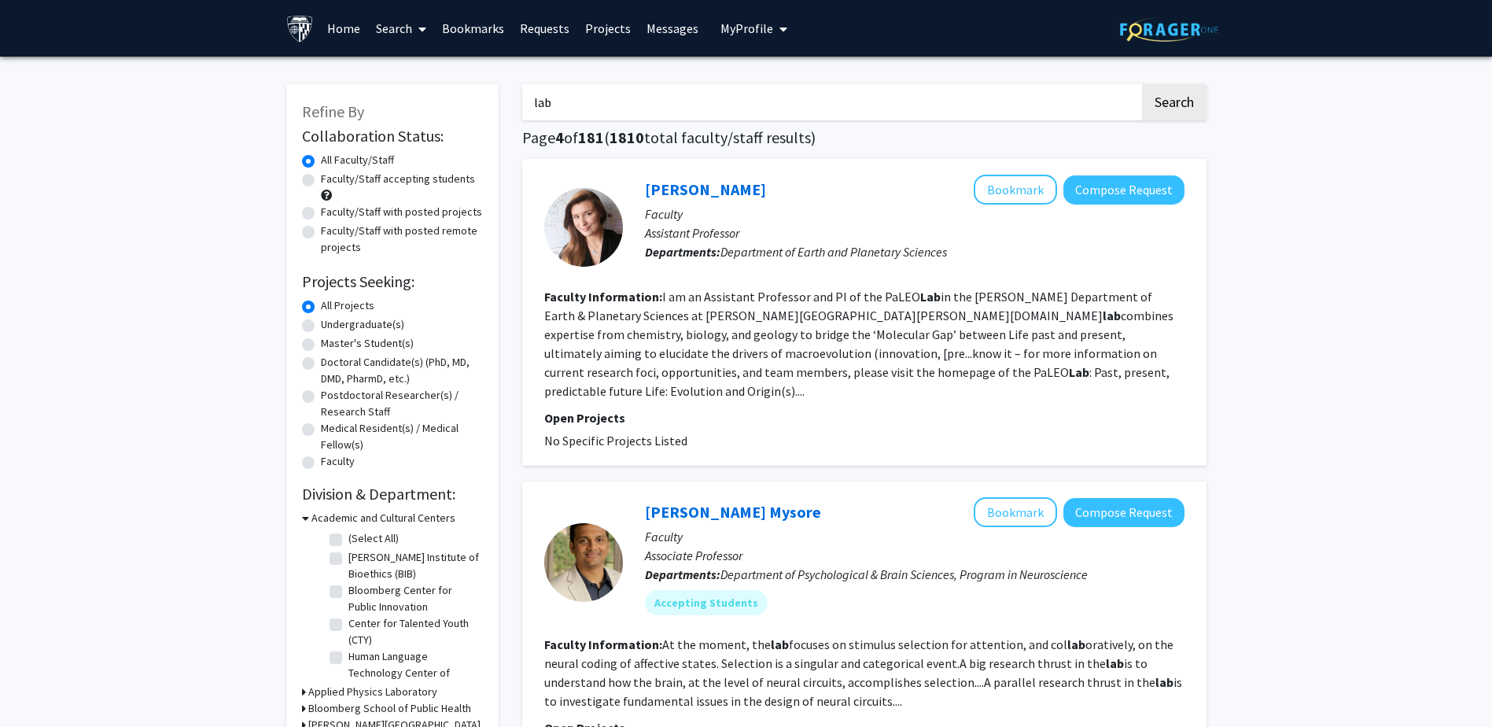
drag, startPoint x: 591, startPoint y: 107, endPoint x: 17, endPoint y: 168, distance: 576.6
